Goal: Navigation & Orientation: Find specific page/section

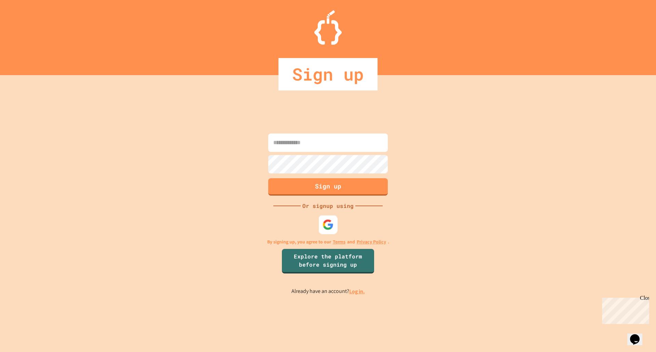
click at [332, 228] on img at bounding box center [328, 224] width 11 height 11
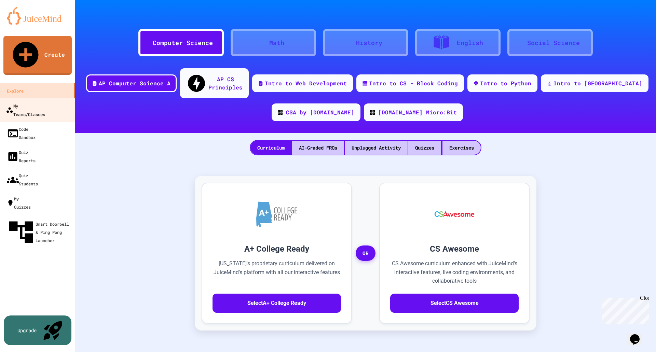
click at [30, 101] on div "My Teams/Classes" at bounding box center [25, 109] width 39 height 17
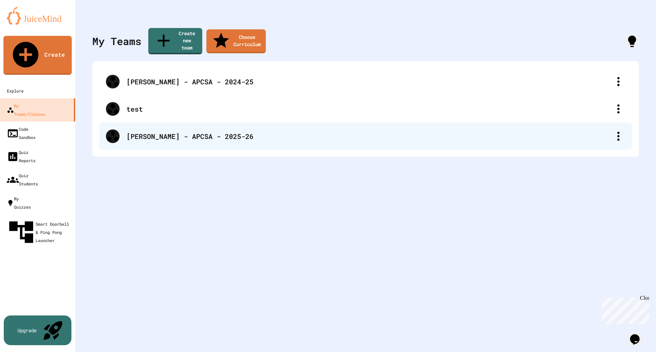
click at [199, 131] on div "[PERSON_NAME] - APCSA - 2025-26" at bounding box center [368, 136] width 485 height 10
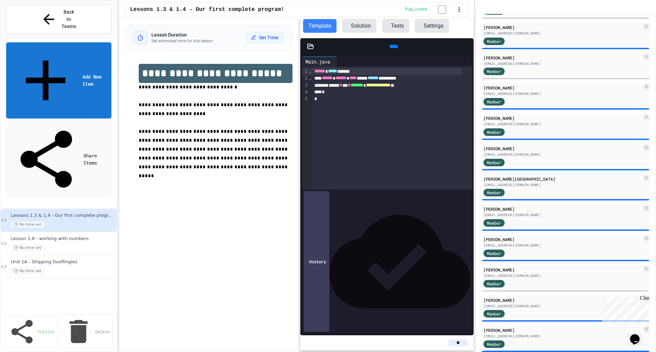
scroll to position [1144, 0]
